Goal: Obtain resource: Download file/media

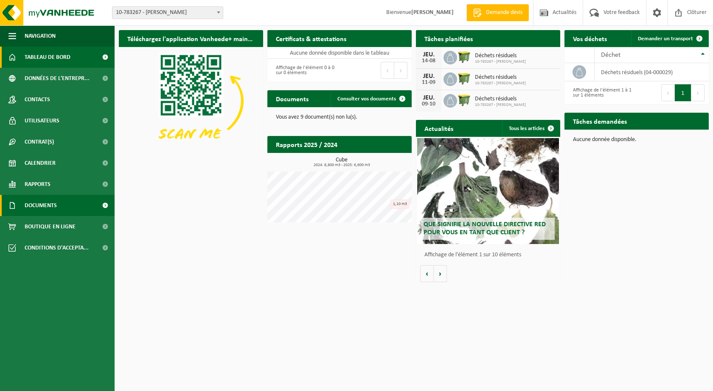
click at [54, 207] on span "Documents" at bounding box center [41, 205] width 32 height 21
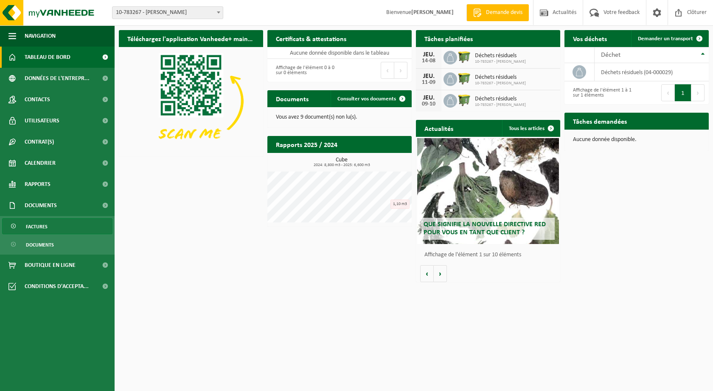
click at [53, 225] on link "Factures" at bounding box center [57, 226] width 110 height 16
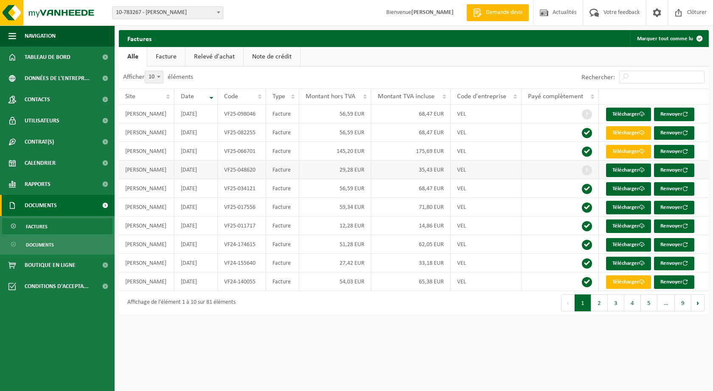
click at [411, 165] on td "35,43 EUR" at bounding box center [410, 170] width 79 height 19
click at [630, 170] on link "Télécharger" at bounding box center [628, 171] width 45 height 14
click at [615, 111] on link "Télécharger" at bounding box center [628, 115] width 45 height 14
